Goal: Check status

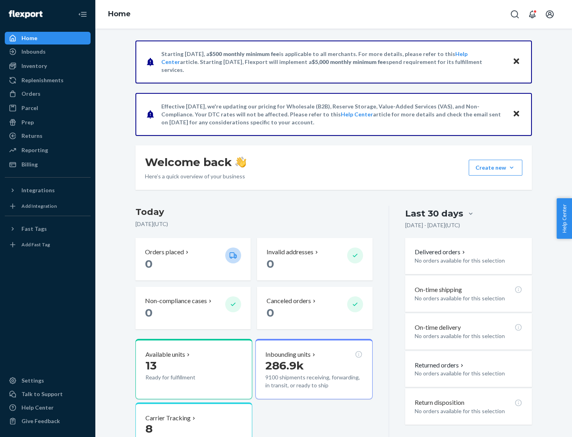
click at [512, 168] on button "Create new Create new inbound Create new product" at bounding box center [496, 168] width 54 height 16
click at [33, 52] on div "Inbounds" at bounding box center [33, 52] width 24 height 8
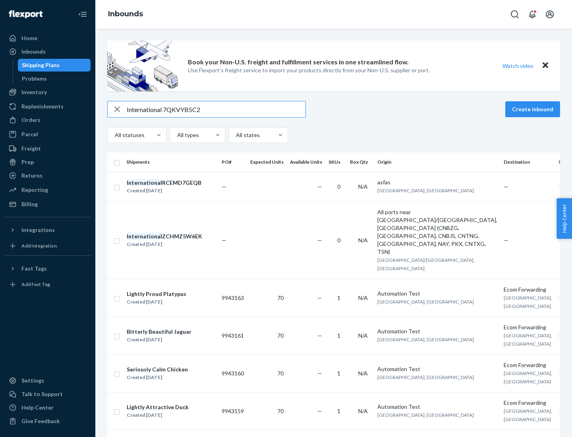
type input "International 7QKVYB5C29"
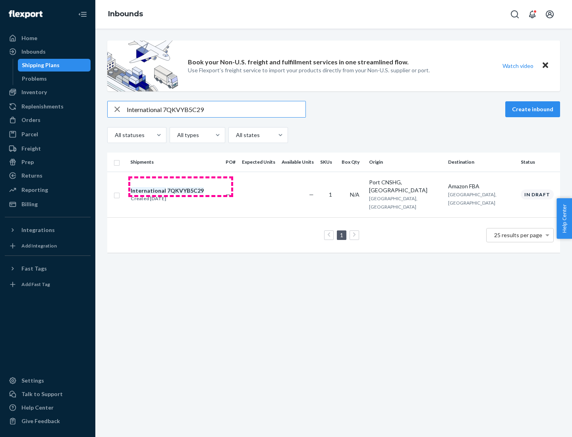
click at [181, 195] on div "Created [DATE]" at bounding box center [167, 199] width 73 height 8
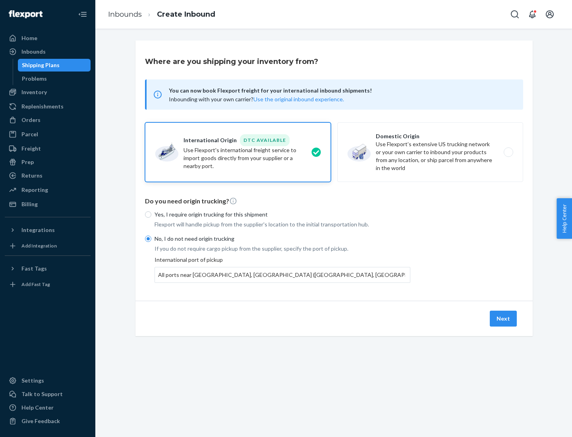
click at [504, 318] on button "Next" at bounding box center [503, 319] width 27 height 16
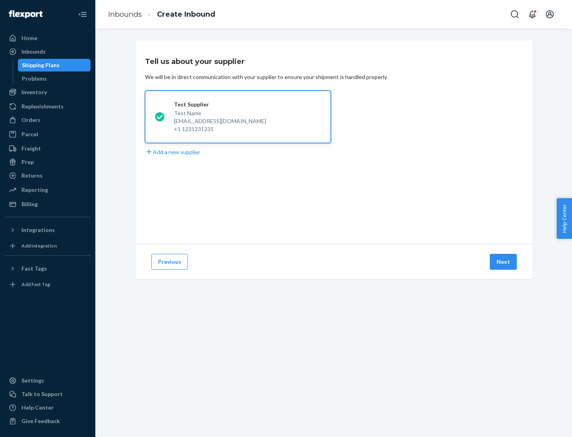
click at [504, 262] on button "Next" at bounding box center [503, 262] width 27 height 16
